Goal: Task Accomplishment & Management: Use online tool/utility

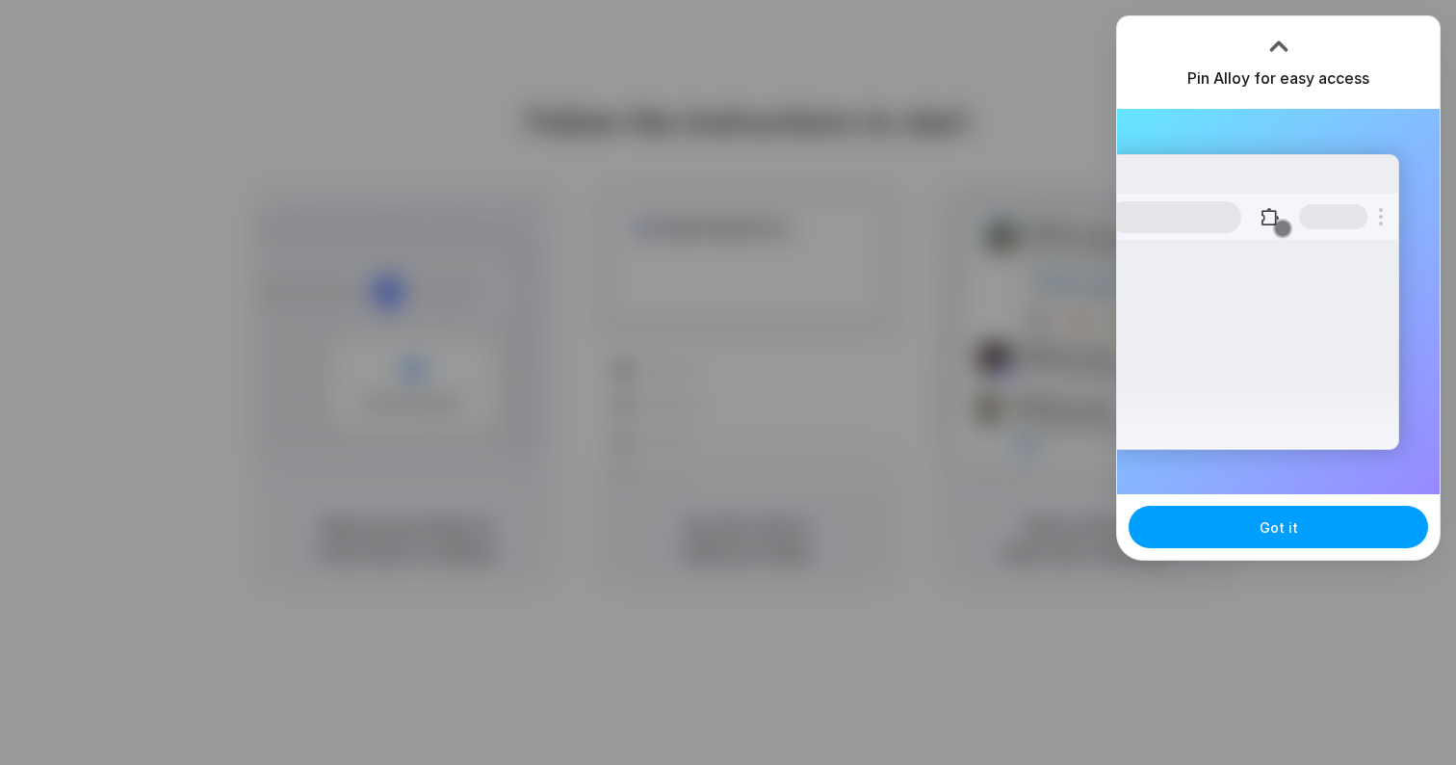
click at [1256, 526] on button "Got it" at bounding box center [1279, 527] width 300 height 42
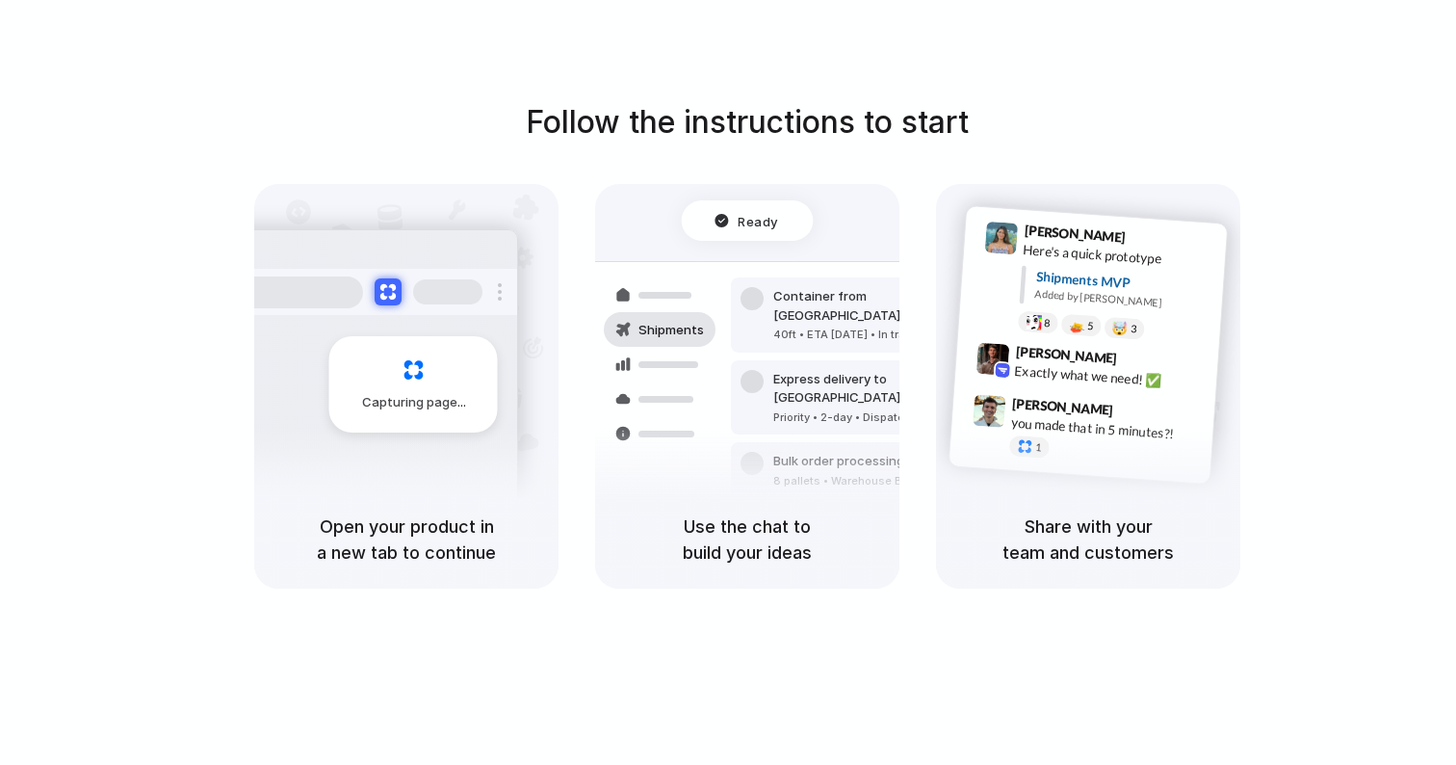
click at [1311, 53] on div "Follow the instructions to start Capturing page Open your product in a new tab …" at bounding box center [747, 401] width 1495 height 803
